Goal: Task Accomplishment & Management: Use online tool/utility

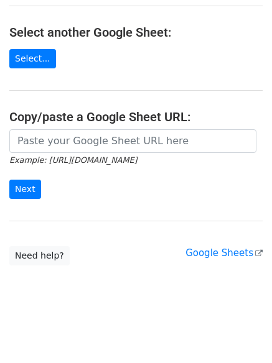
scroll to position [132, 0]
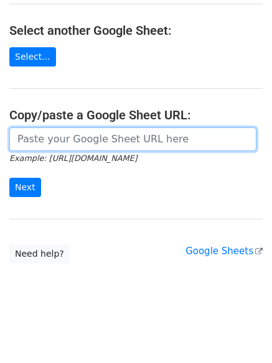
click at [94, 136] on input "url" at bounding box center [132, 140] width 247 height 24
paste input "[URL][DOMAIN_NAME]"
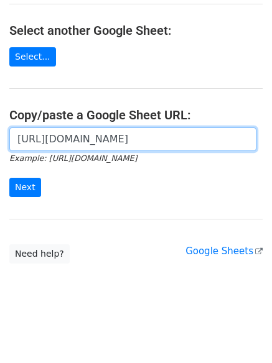
scroll to position [0, 350]
type input "[URL][DOMAIN_NAME]"
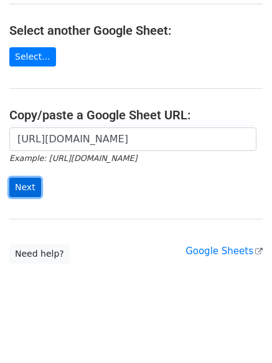
click at [12, 181] on input "Next" at bounding box center [25, 187] width 32 height 19
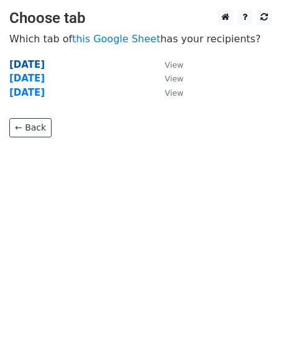
click at [24, 67] on strong "[DATE]" at bounding box center [26, 64] width 35 height 11
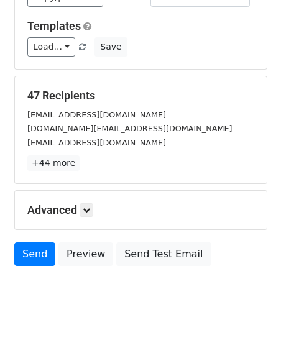
scroll to position [120, 0]
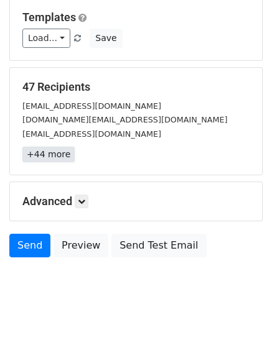
click at [43, 150] on link "+44 more" at bounding box center [48, 155] width 52 height 16
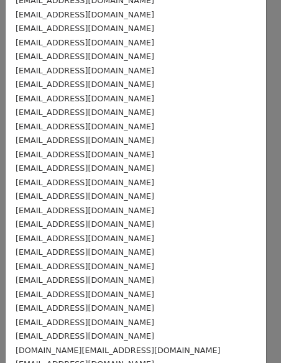
scroll to position [407, 0]
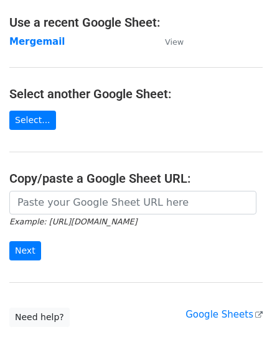
scroll to position [132, 0]
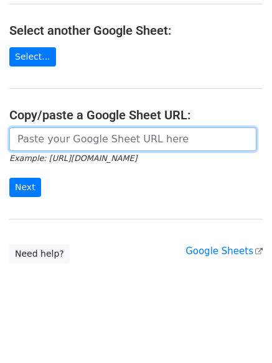
click at [67, 139] on input "url" at bounding box center [132, 140] width 247 height 24
paste input "[URL][DOMAIN_NAME]"
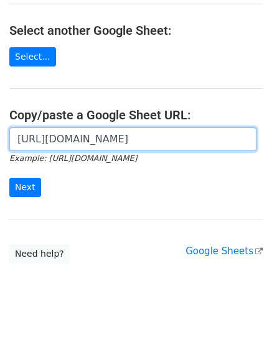
scroll to position [0, 350]
type input "[URL][DOMAIN_NAME]"
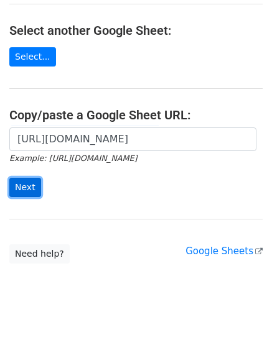
click at [32, 190] on input "Next" at bounding box center [25, 187] width 32 height 19
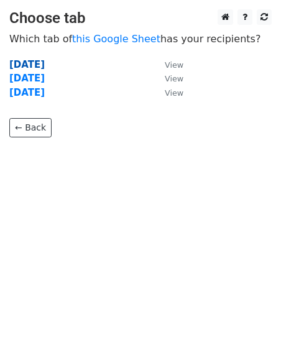
click at [29, 64] on strong "[DATE]" at bounding box center [26, 64] width 35 height 11
